Goal: Information Seeking & Learning: Learn about a topic

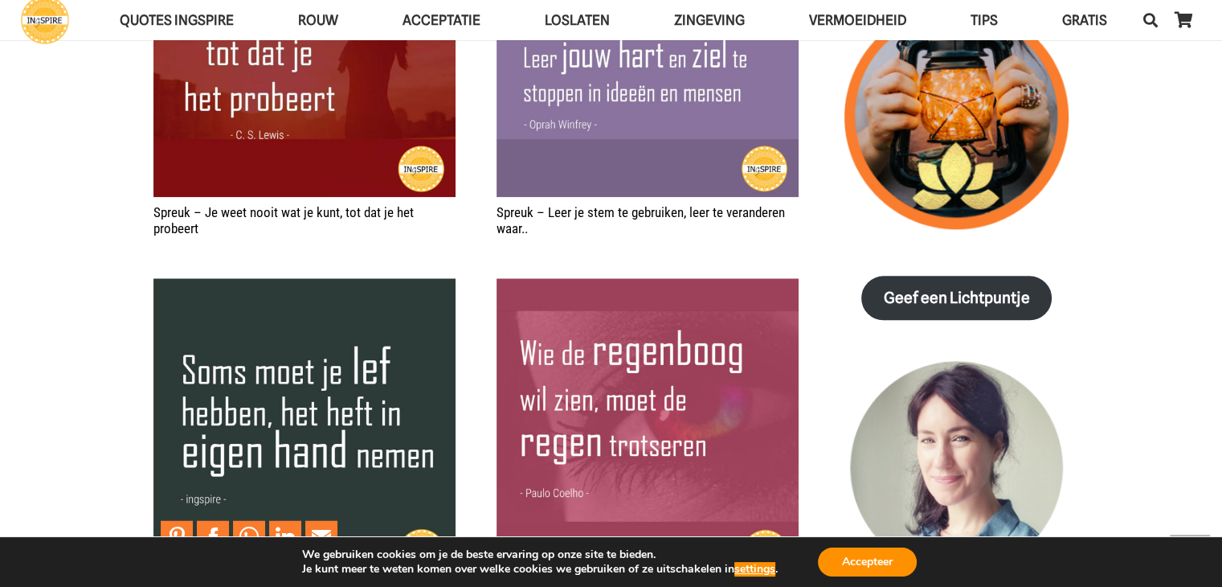
scroll to position [2009, 0]
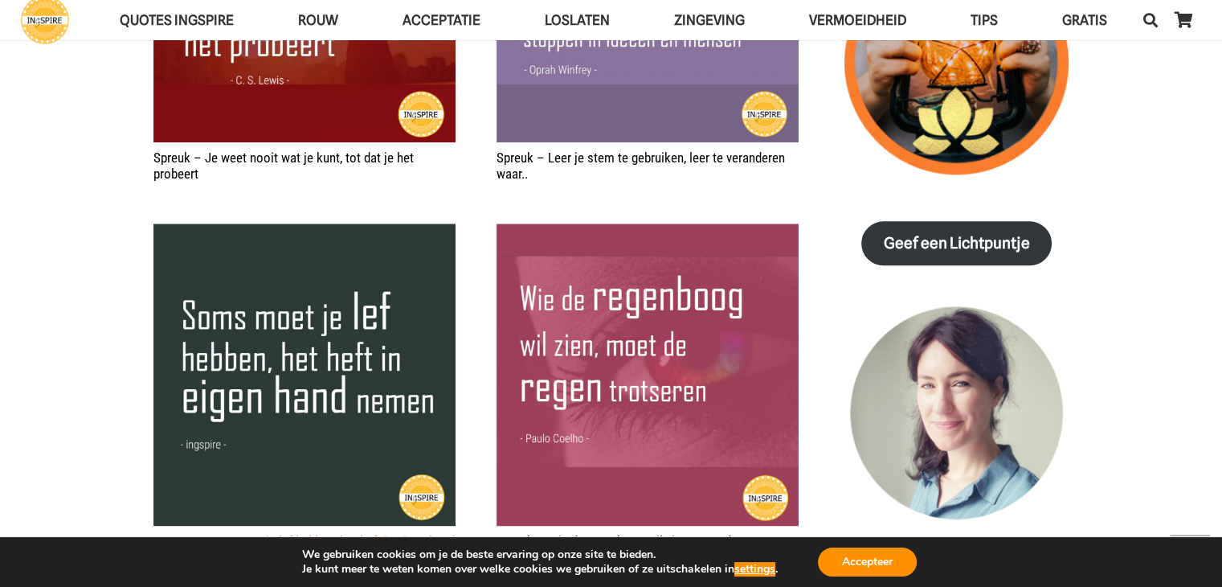
click at [370, 533] on link "Quote – Soms moet je lef hebben, het heft in eigen hand nemen" at bounding box center [304, 549] width 301 height 32
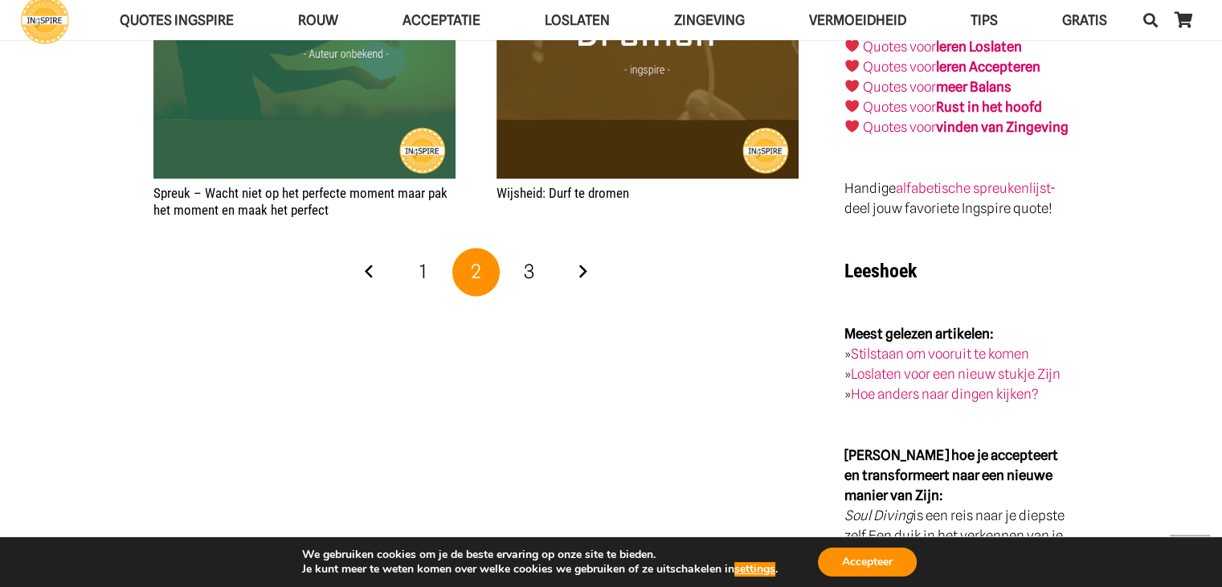
scroll to position [2813, 0]
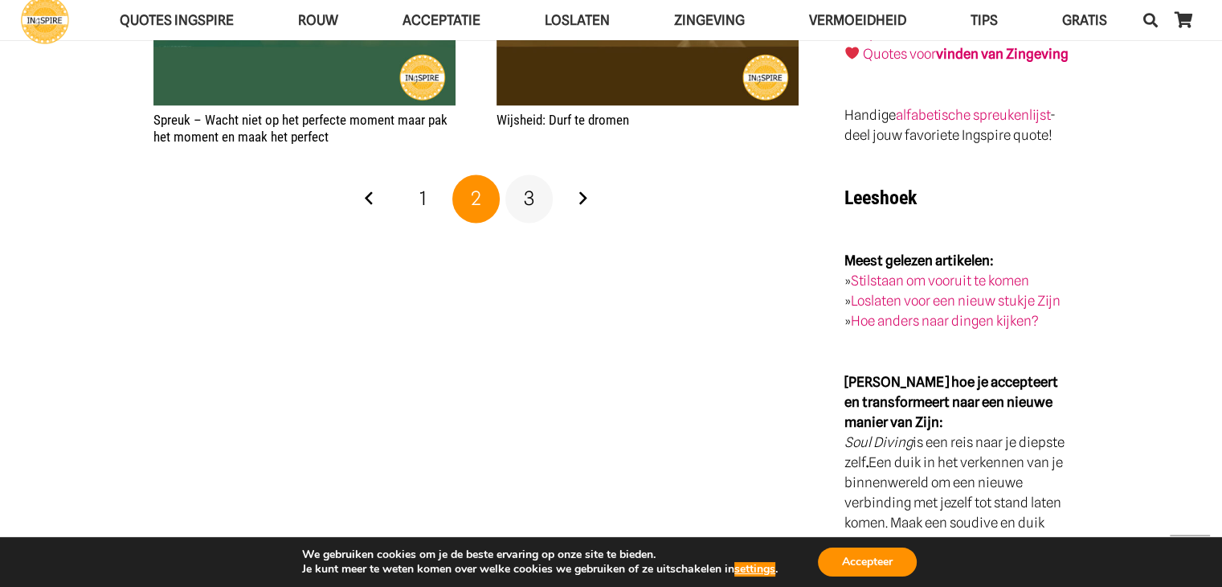
click at [526, 186] on span "3" at bounding box center [529, 197] width 10 height 23
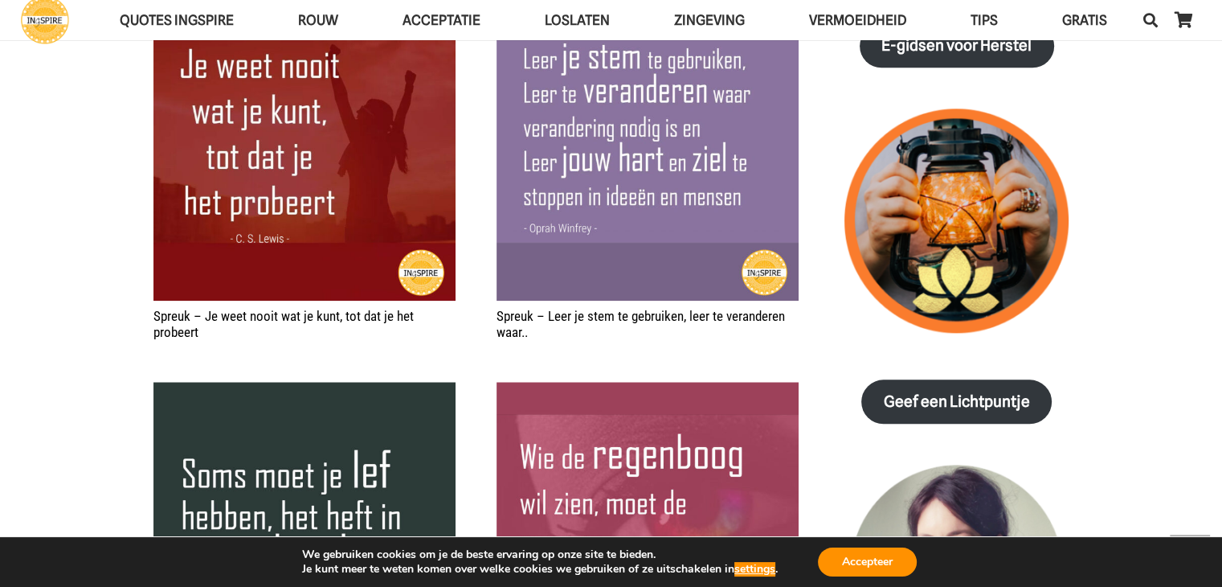
scroll to position [1849, 0]
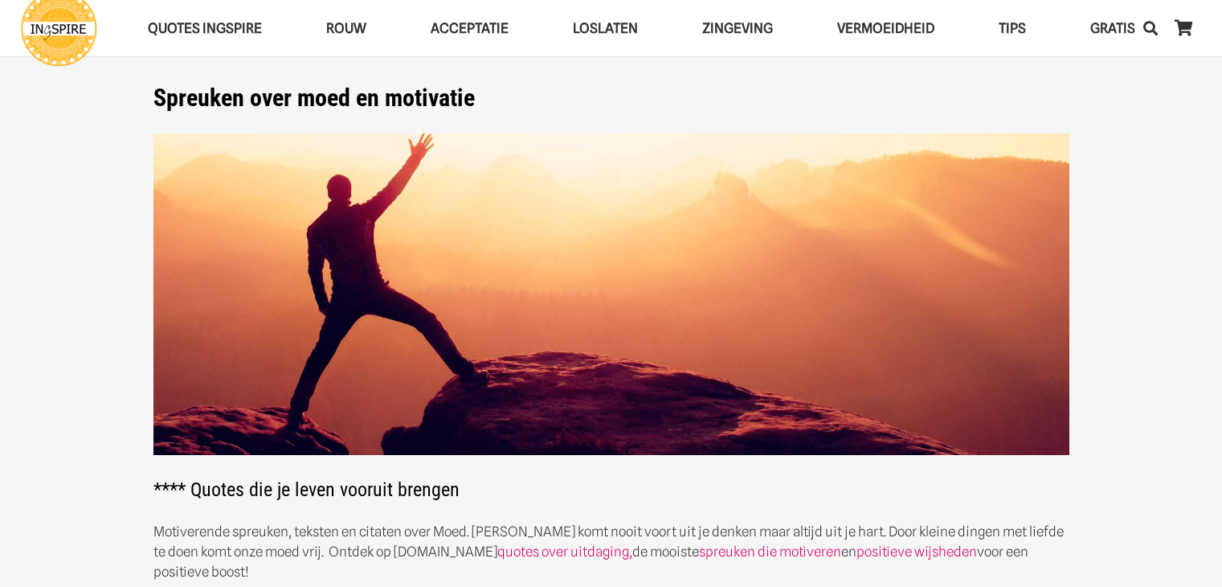
click at [530, 175] on img at bounding box center [612, 294] width 916 height 322
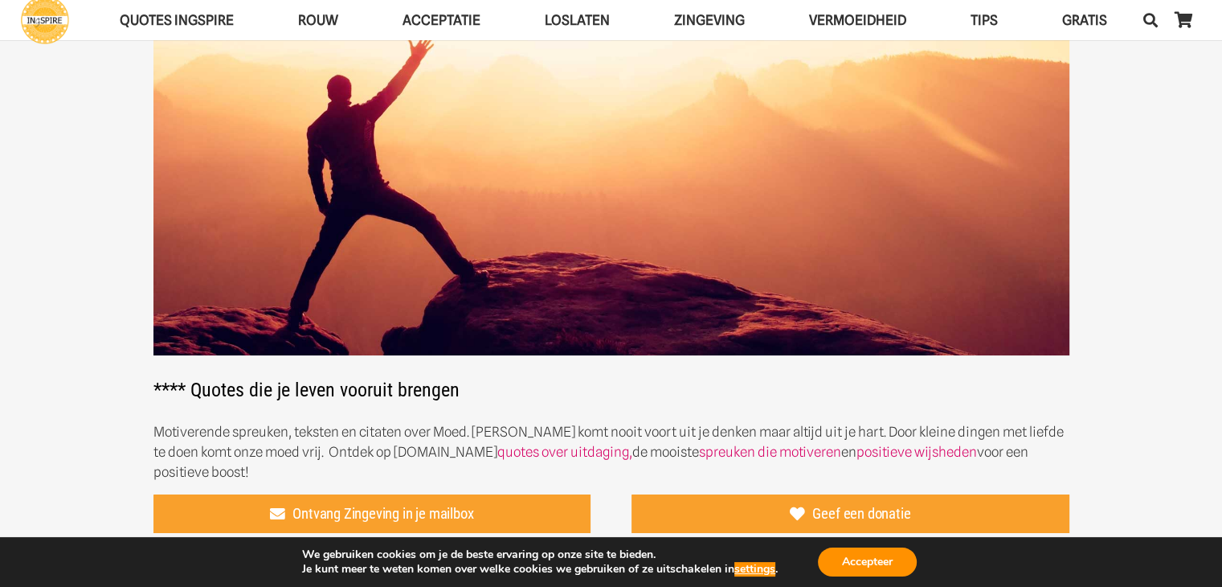
scroll to position [80, 0]
